Goal: Task Accomplishment & Management: Use online tool/utility

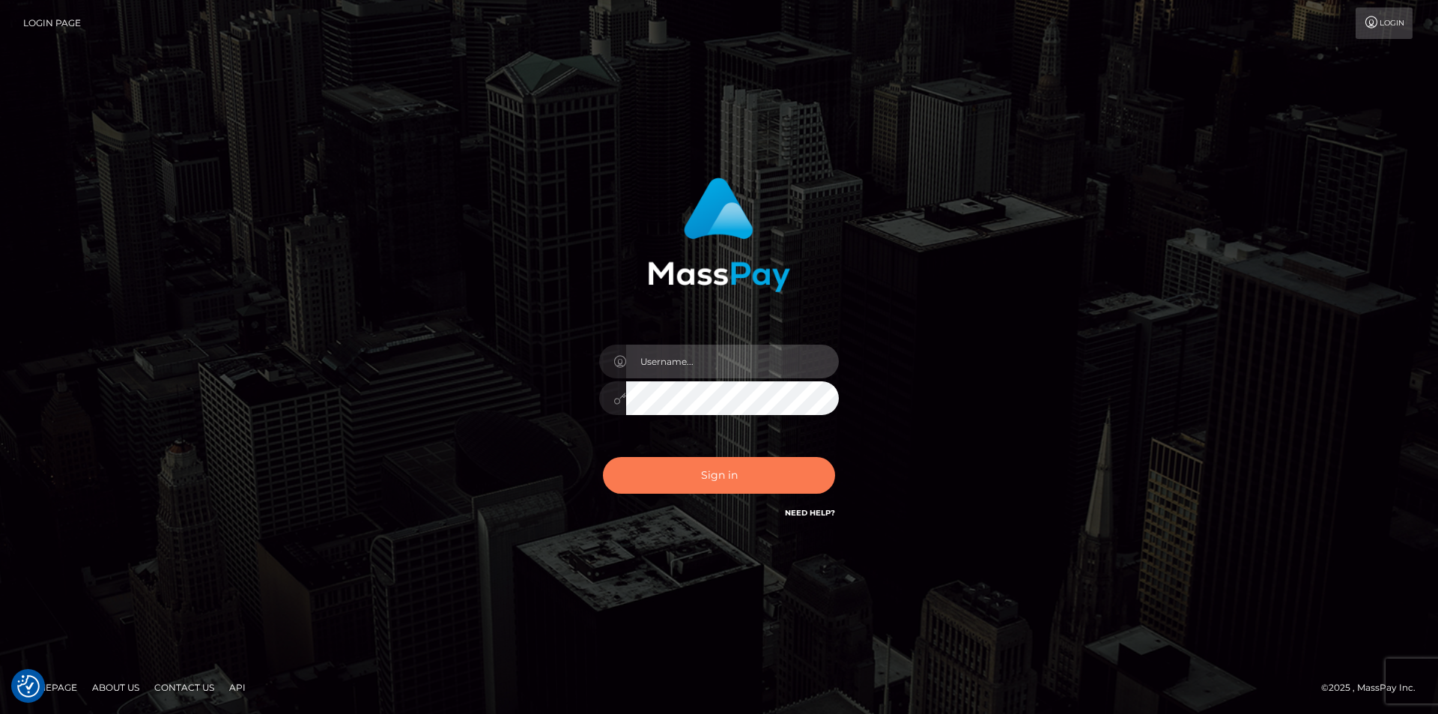
type input "dszikszai"
click at [674, 469] on button "Sign in" at bounding box center [719, 475] width 232 height 37
type input "dszikszai"
click at [693, 469] on button "Sign in" at bounding box center [719, 475] width 232 height 37
click at [685, 481] on button "Sign in" at bounding box center [719, 475] width 232 height 37
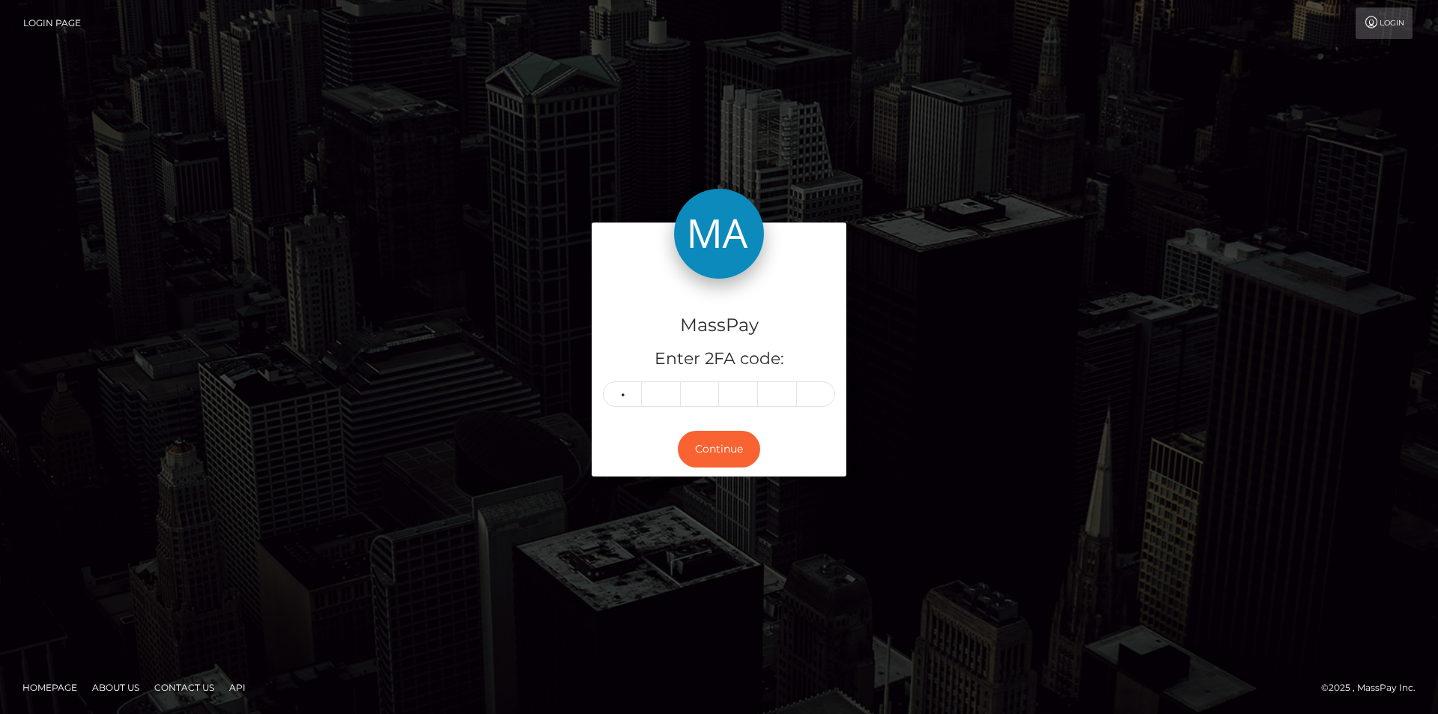
type input "0"
type input "7"
type input "8"
type input "0"
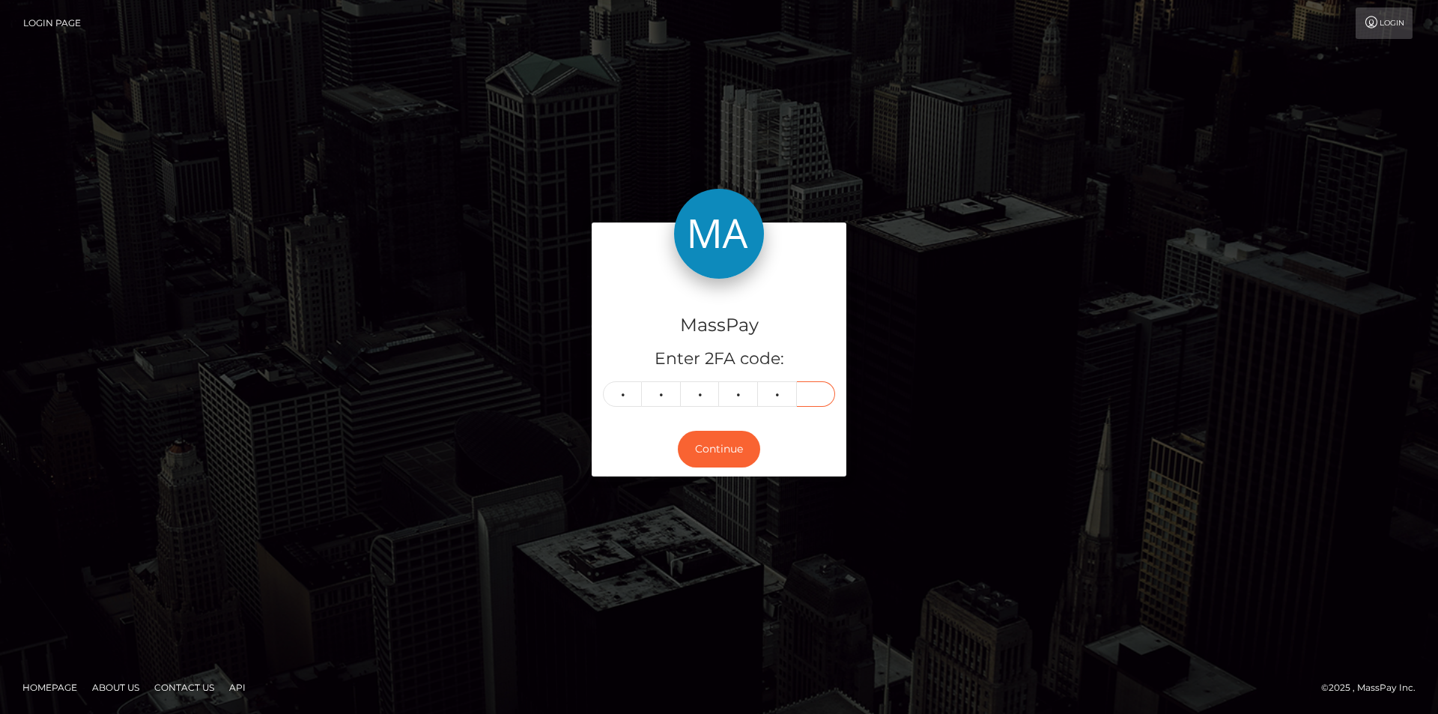
type input "8"
